Goal: Transaction & Acquisition: Subscribe to service/newsletter

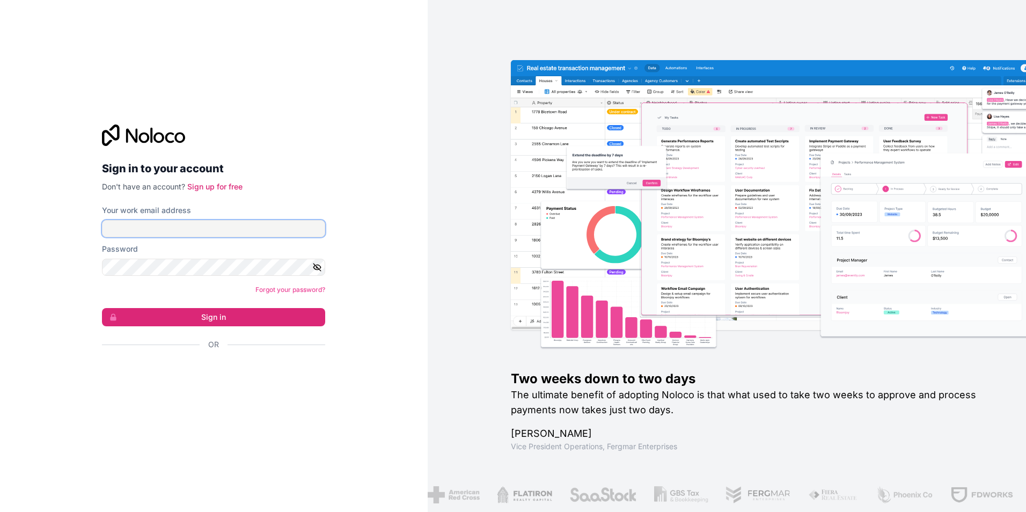
type input "[EMAIL_ADDRESS][DOMAIN_NAME]"
click at [406, 99] on div "Sign in to your account Don't have an account? Sign up for free Your work email…" at bounding box center [214, 256] width 428 height 512
click at [228, 186] on link "Sign up for free" at bounding box center [214, 186] width 55 height 9
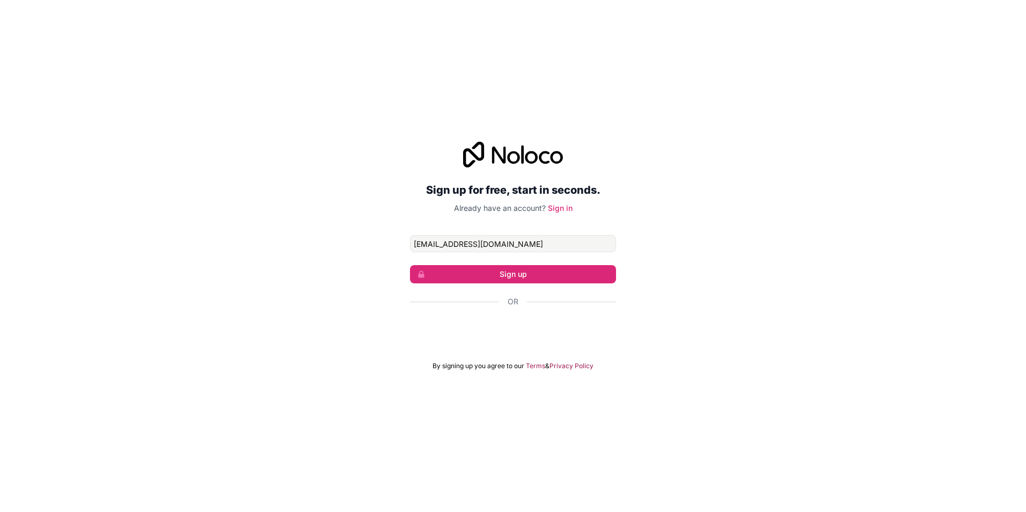
type input "[EMAIL_ADDRESS][DOMAIN_NAME]"
click at [527, 276] on button "Sign up" at bounding box center [513, 274] width 206 height 18
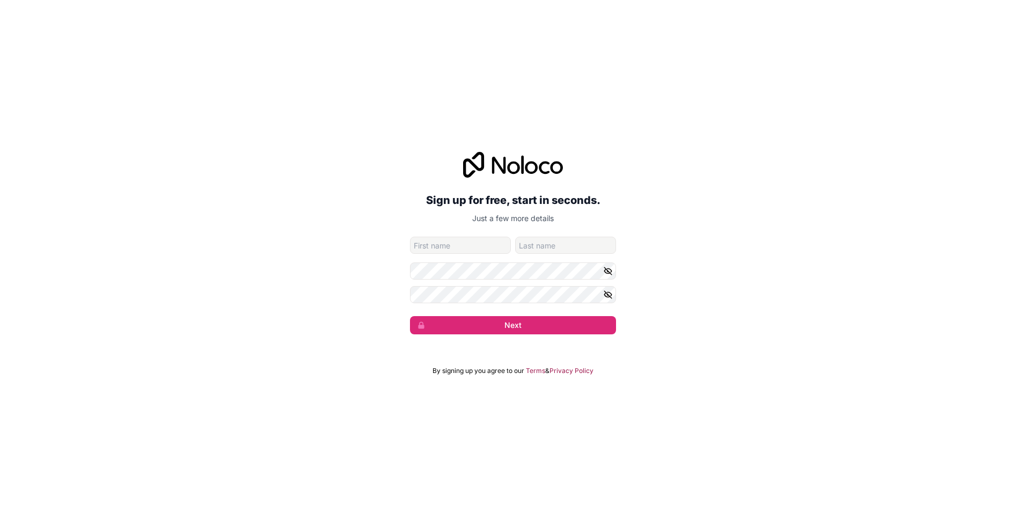
click at [457, 243] on input "given-name" at bounding box center [460, 245] width 101 height 17
click at [443, 243] on input "given-name" at bounding box center [460, 245] width 101 height 17
type input "NT"
type input "A"
type input "WashZone"
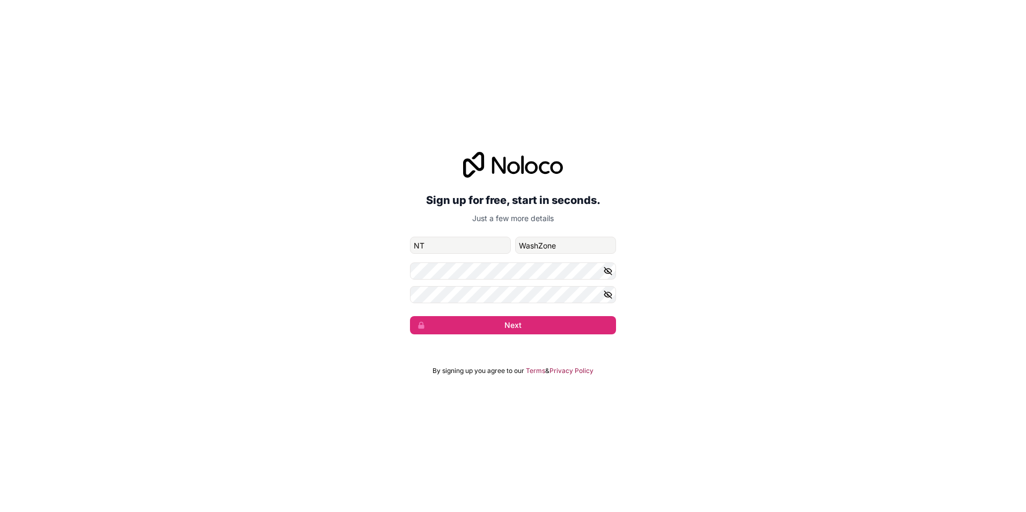
click at [505, 262] on form "[EMAIL_ADDRESS][DOMAIN_NAME] NT WashZone Next" at bounding box center [513, 286] width 206 height 98
click at [401, 292] on div "Sign up for free, start in seconds. Just a few more details [EMAIL_ADDRESS][DOM…" at bounding box center [513, 243] width 1026 height 212
click at [604, 297] on icon "button" at bounding box center [608, 295] width 10 height 10
click at [609, 267] on icon "button" at bounding box center [608, 271] width 10 height 10
click at [500, 325] on button "Next" at bounding box center [513, 325] width 206 height 18
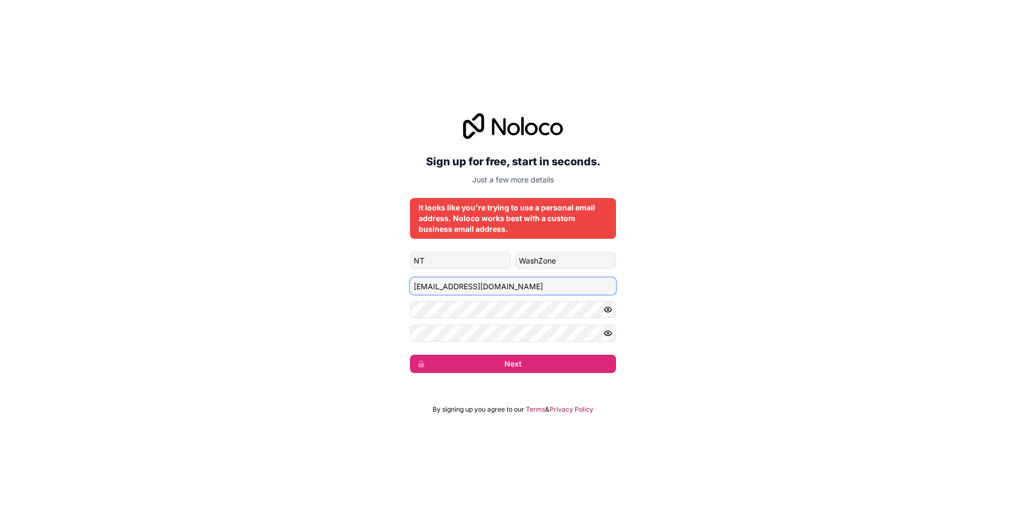
drag, startPoint x: 519, startPoint y: 284, endPoint x: 386, endPoint y: 289, distance: 133.1
click at [386, 289] on div "Sign up for free, start in seconds. Just a few more details It looks like you'r…" at bounding box center [513, 243] width 1026 height 290
type input "[EMAIL_ADDRESS][DOMAIN_NAME]"
click at [511, 367] on button "Next" at bounding box center [513, 364] width 206 height 18
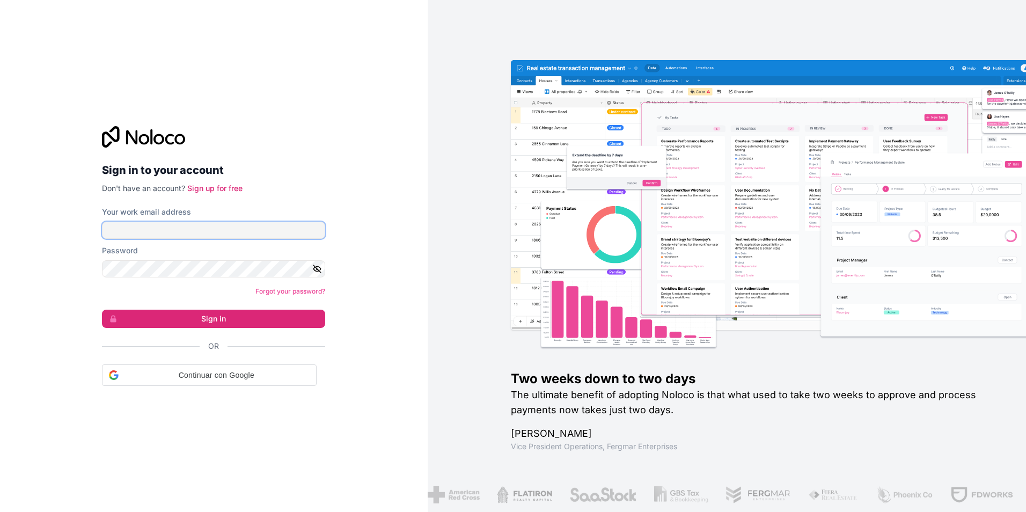
type input "[EMAIL_ADDRESS][DOMAIN_NAME]"
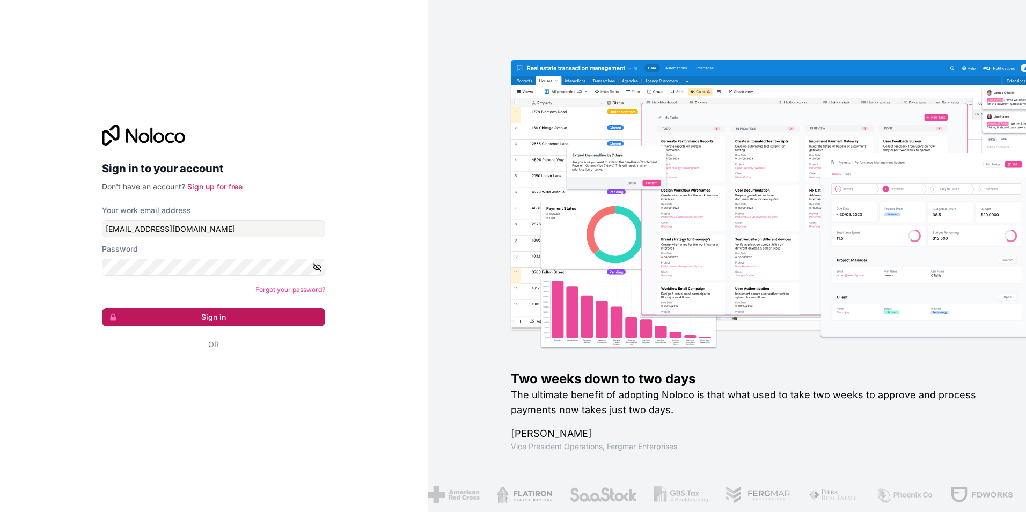
click at [229, 310] on button "Sign in" at bounding box center [213, 317] width 223 height 18
